Goal: Transaction & Acquisition: Purchase product/service

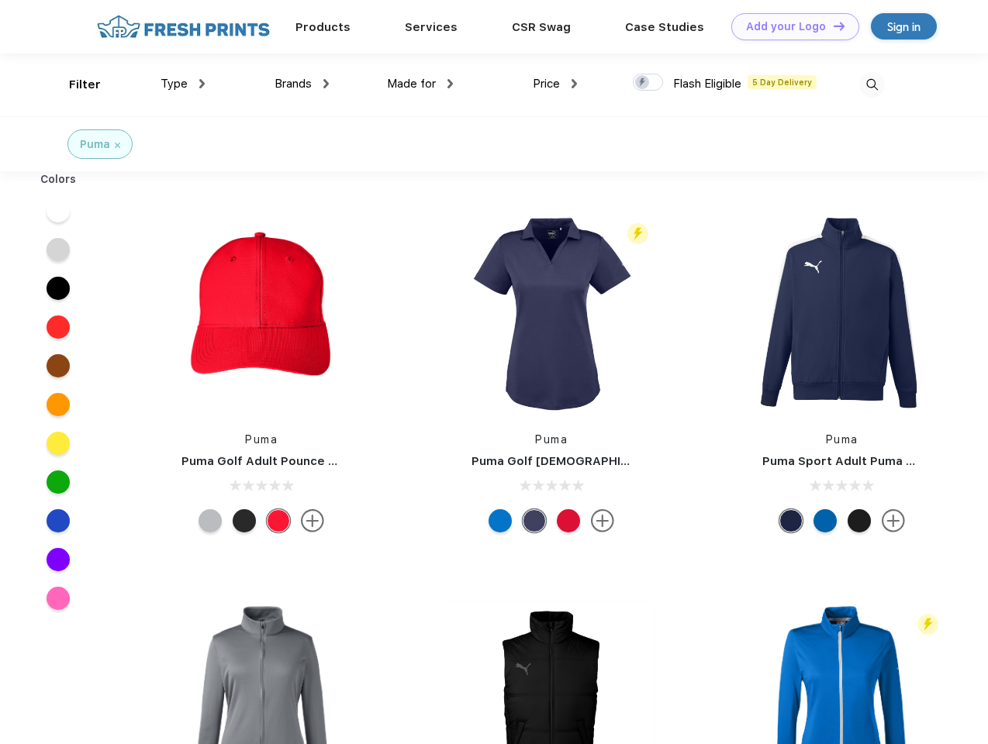
scroll to position [1, 0]
click at [789, 26] on link "Add your Logo Design Tool" at bounding box center [795, 26] width 128 height 27
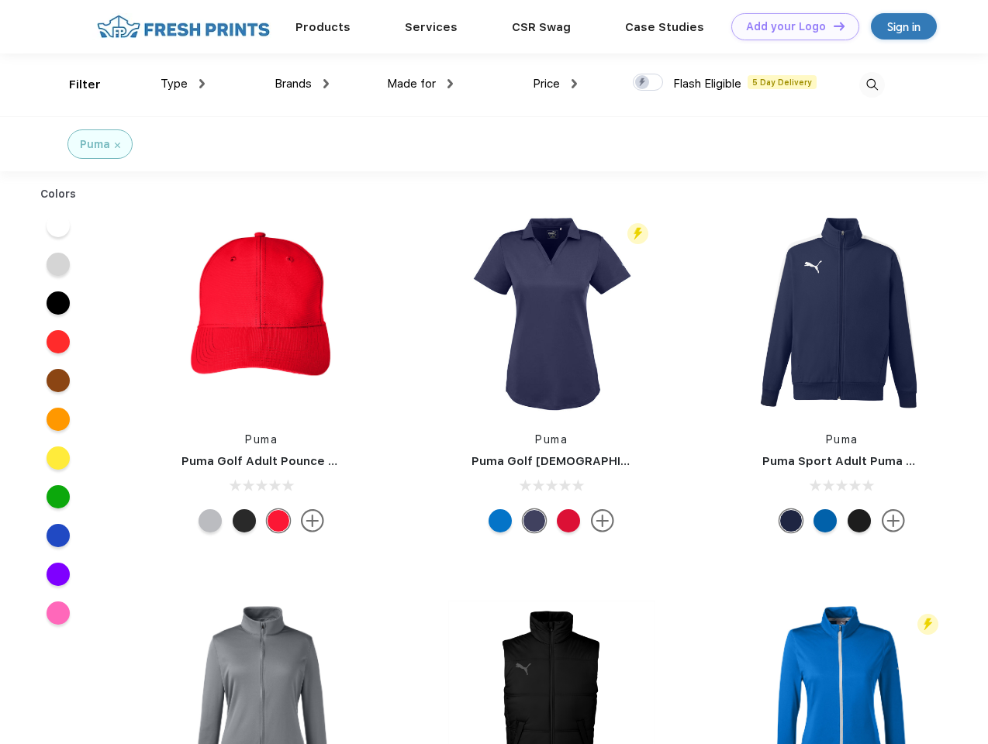
click at [0, 0] on div "Design Tool" at bounding box center [0, 0] width 0 height 0
click at [832, 26] on link "Add your Logo Design Tool" at bounding box center [795, 26] width 128 height 27
click at [74, 85] on div "Filter" at bounding box center [85, 85] width 32 height 18
click at [183, 84] on span "Type" at bounding box center [173, 84] width 27 height 14
click at [302, 84] on span "Brands" at bounding box center [292, 84] width 37 height 14
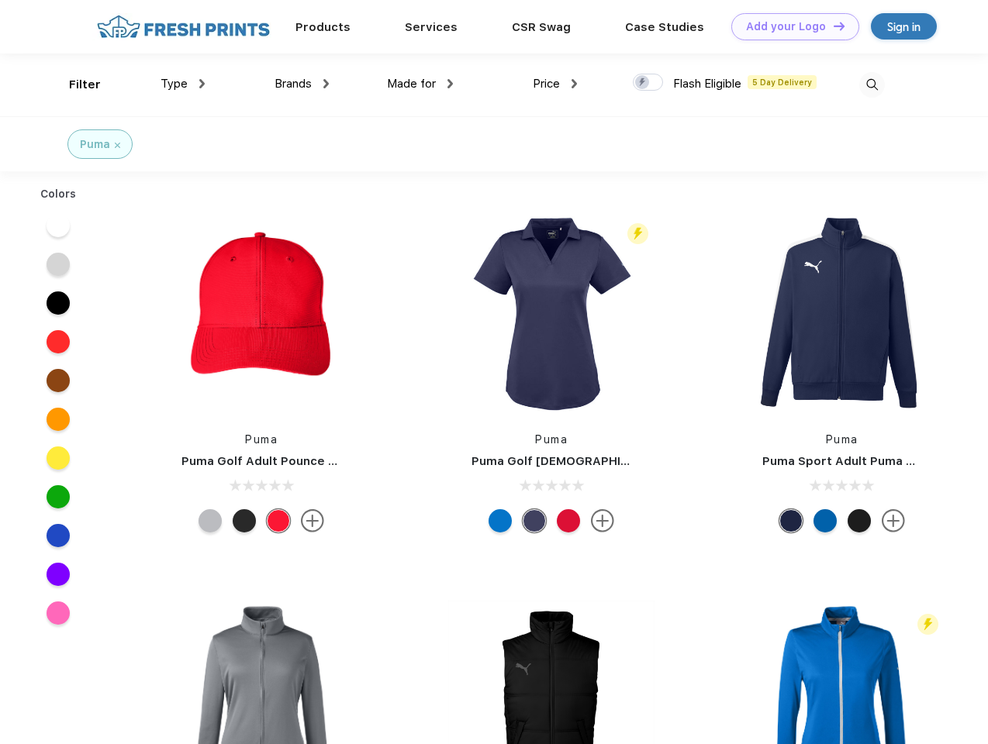
click at [420, 84] on span "Made for" at bounding box center [411, 84] width 49 height 14
click at [555, 84] on span "Price" at bounding box center [546, 84] width 27 height 14
click at [648, 83] on div at bounding box center [648, 82] width 30 height 17
click at [643, 83] on input "checkbox" at bounding box center [638, 78] width 10 height 10
click at [871, 85] on img at bounding box center [872, 85] width 26 height 26
